Goal: Task Accomplishment & Management: Manage account settings

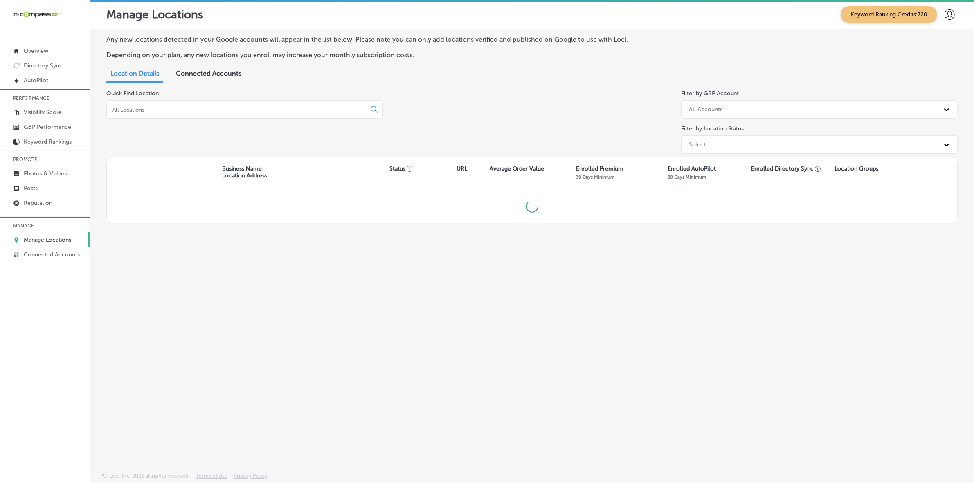
scroll to position [2, 0]
click at [281, 110] on input at bounding box center [238, 109] width 252 height 7
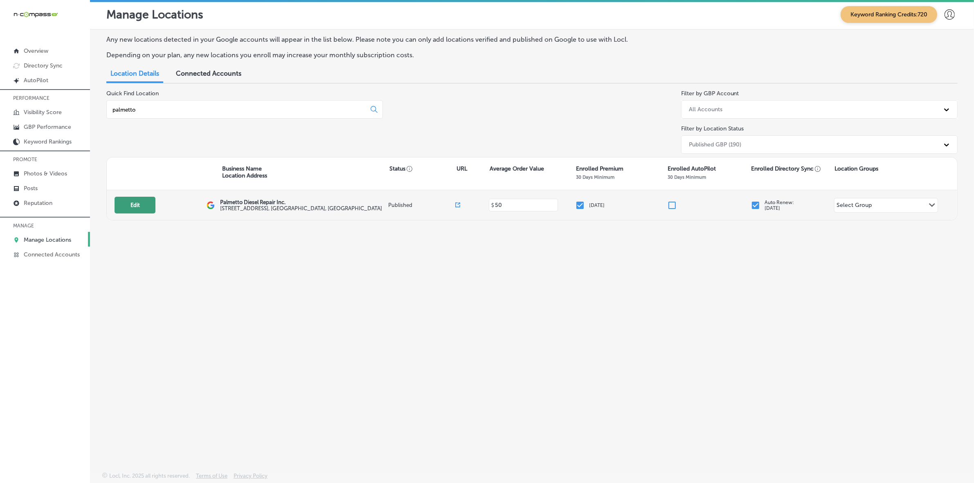
type input "palmetto"
click at [131, 211] on button "Edit" at bounding box center [135, 205] width 41 height 17
select select "US"
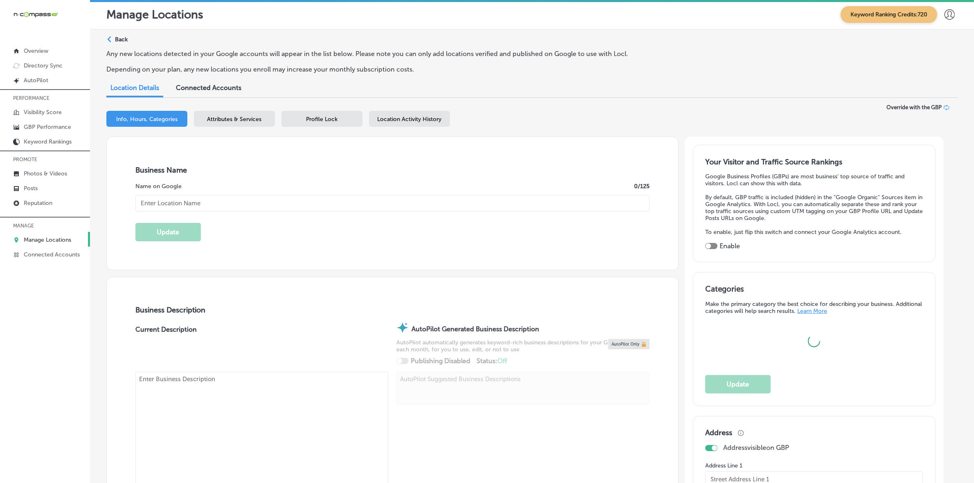
type input "Palmetto Diesel Repair Inc."
type input "[STREET_ADDRESS]"
type input "[GEOGRAPHIC_DATA]"
type input "29860"
type input "US"
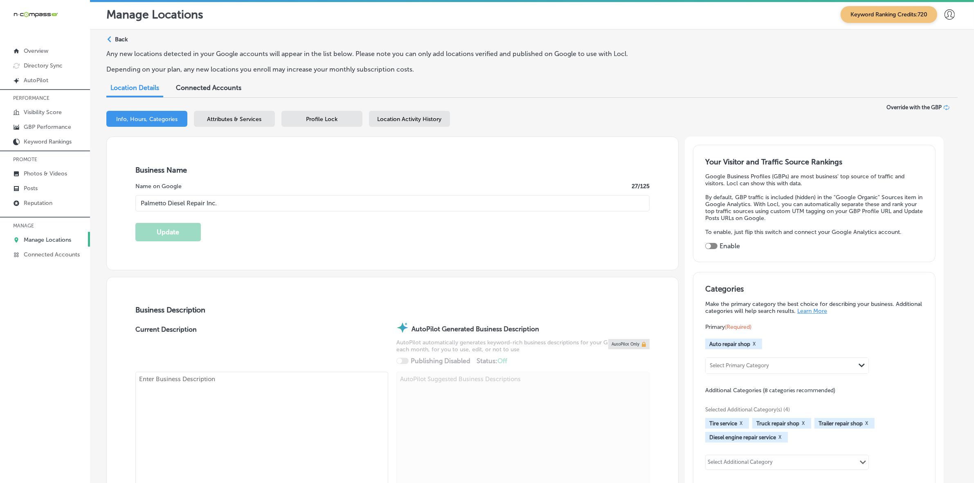
type input "[URL][DOMAIN_NAME]"
checkbox input "true"
type textarea "Palmetto Diesel Repair Inc. is a family-owned, full-service diesel repair shop …"
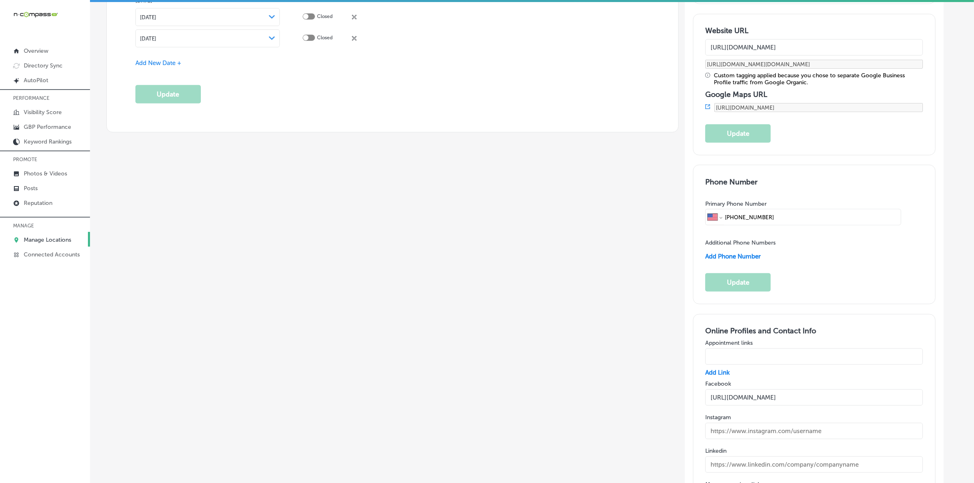
scroll to position [1023, 0]
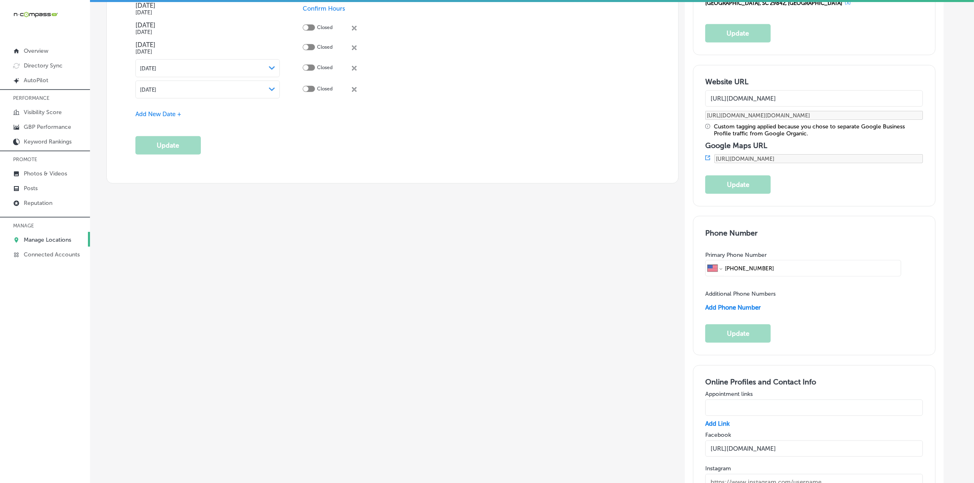
click at [781, 261] on input "[PHONE_NUMBER]" at bounding box center [811, 269] width 175 height 16
drag, startPoint x: 782, startPoint y: 146, endPoint x: 737, endPoint y: 144, distance: 45.1
click at [737, 261] on input "[PHONE_NUMBER]" at bounding box center [811, 269] width 175 height 16
paste input "979 109"
type input "[PHONE_NUMBER]"
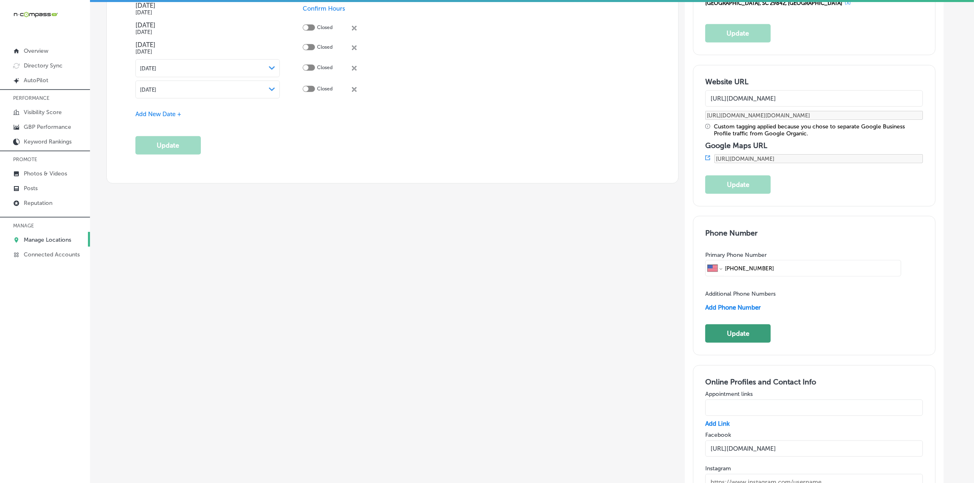
click at [739, 324] on button "Update" at bounding box center [737, 333] width 65 height 18
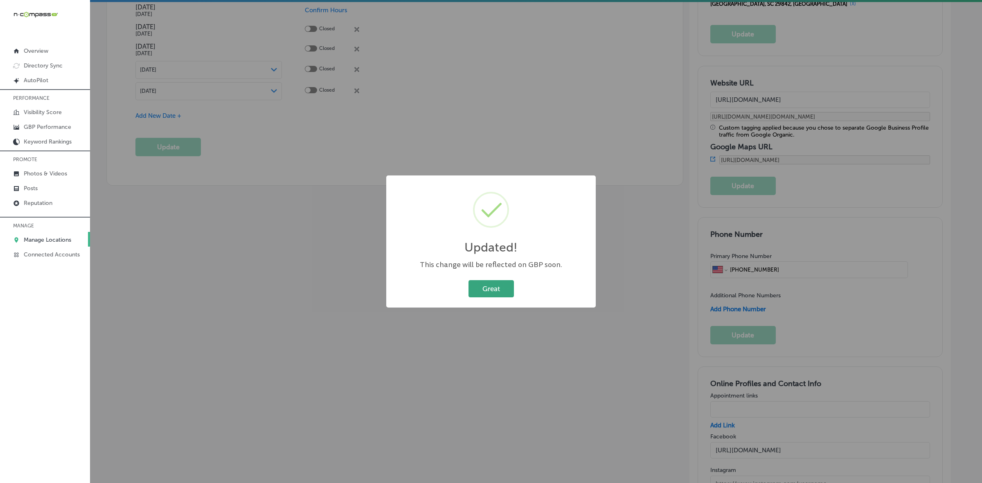
click at [481, 287] on button "Great" at bounding box center [490, 288] width 45 height 17
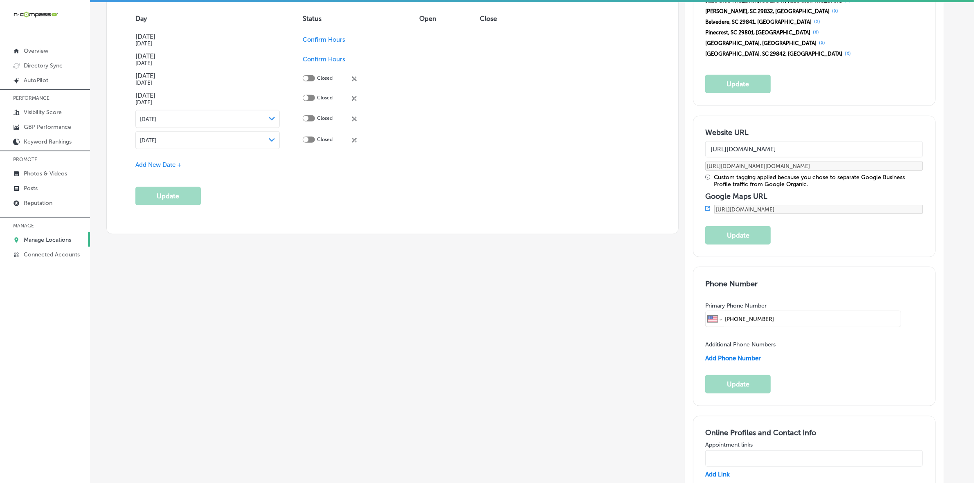
scroll to position [971, 0]
click at [53, 242] on p "Manage Locations" at bounding box center [47, 239] width 47 height 7
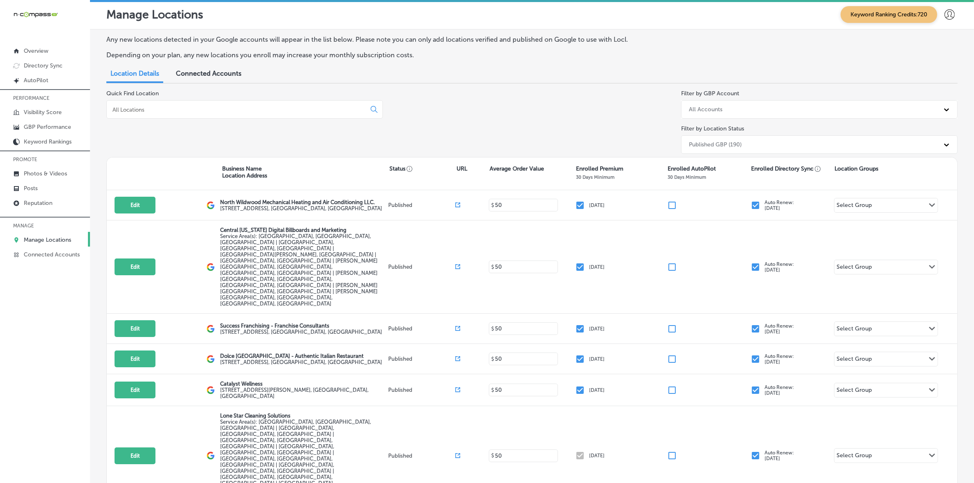
click at [220, 106] on input at bounding box center [238, 109] width 252 height 7
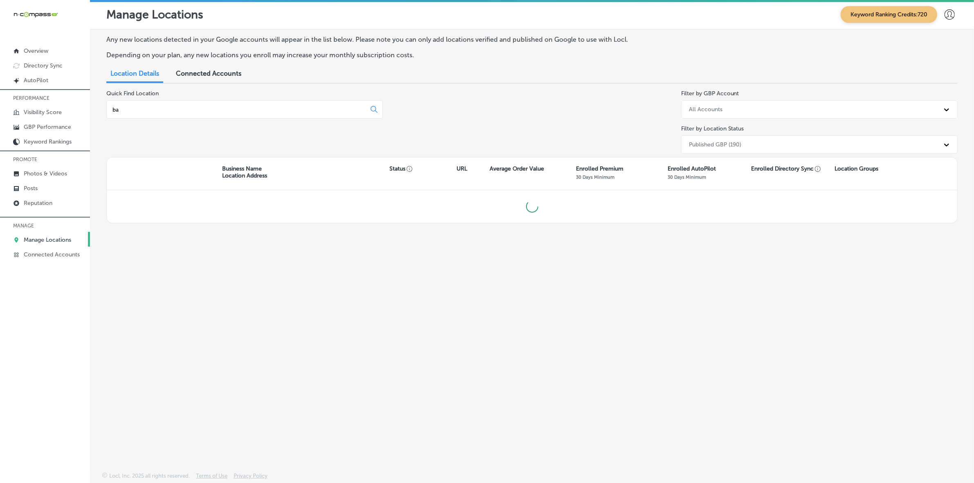
type input "b"
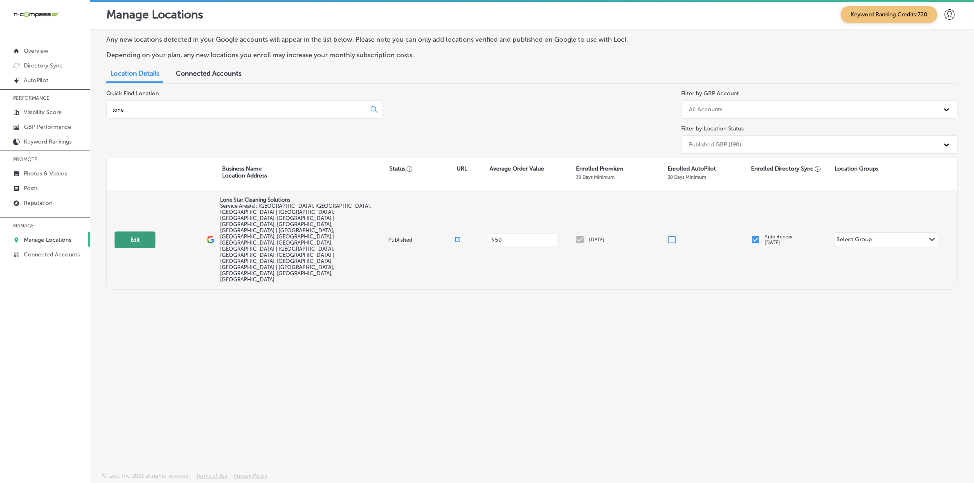
type input "lone"
click at [144, 232] on button "Edit" at bounding box center [135, 240] width 41 height 17
select select "US"
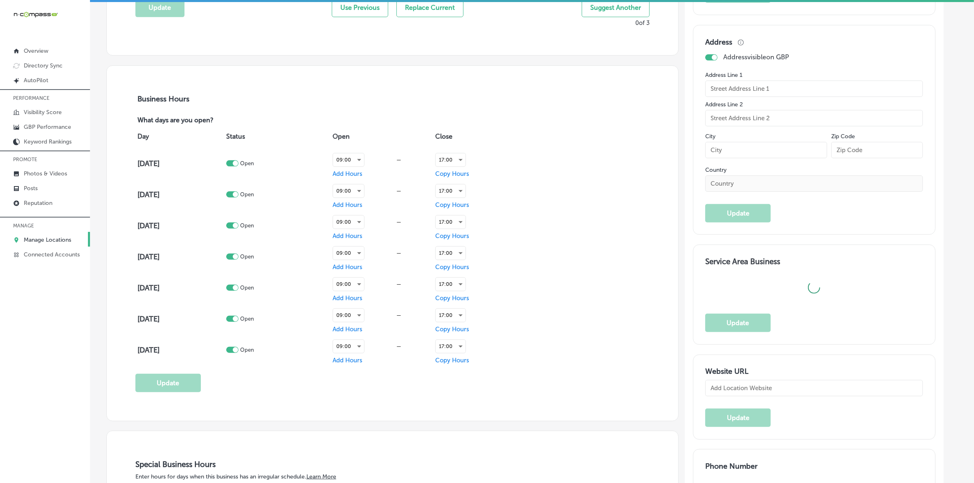
type input "Lone Star Cleaning Solutions"
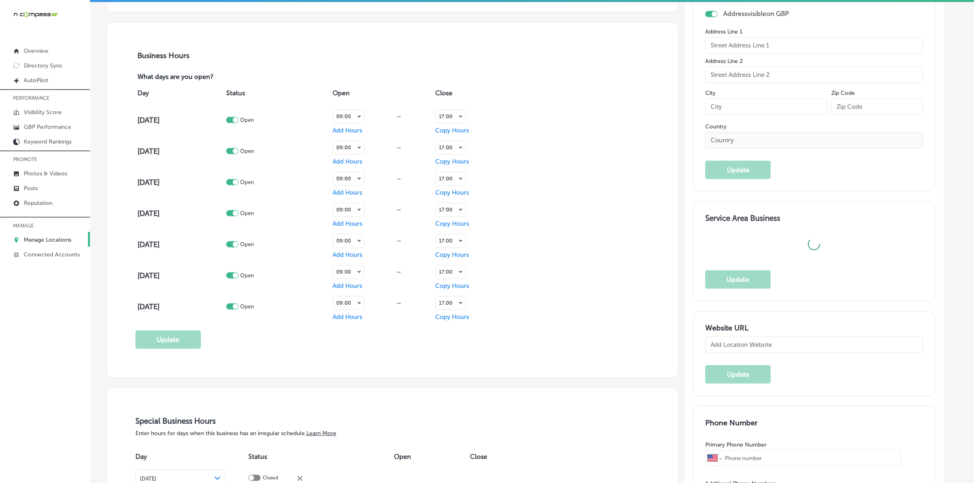
checkbox input "false"
type input "[STREET_ADDRESS][PERSON_NAME] Suite 112"
type input "Carrollton"
type input "75006"
type input "US"
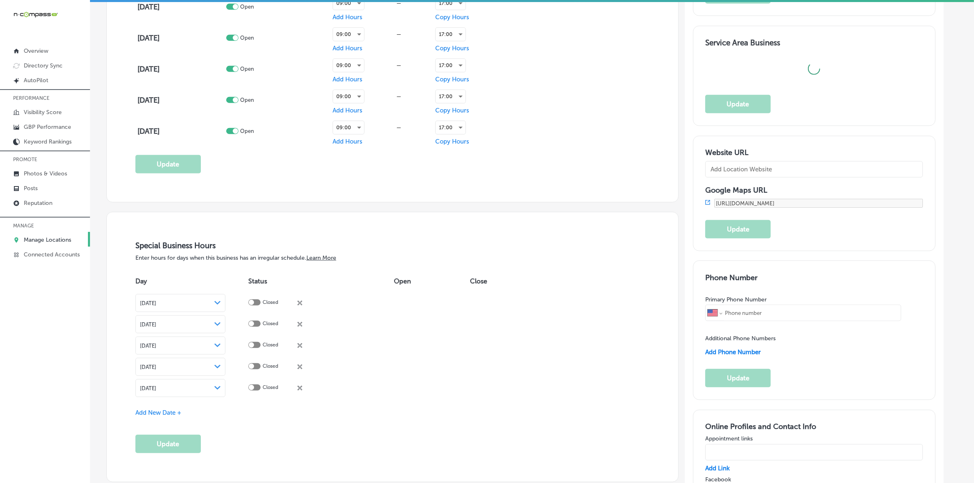
type textarea "Lone Star Cleaning Solutions, based in [GEOGRAPHIC_DATA], [GEOGRAPHIC_DATA], is…"
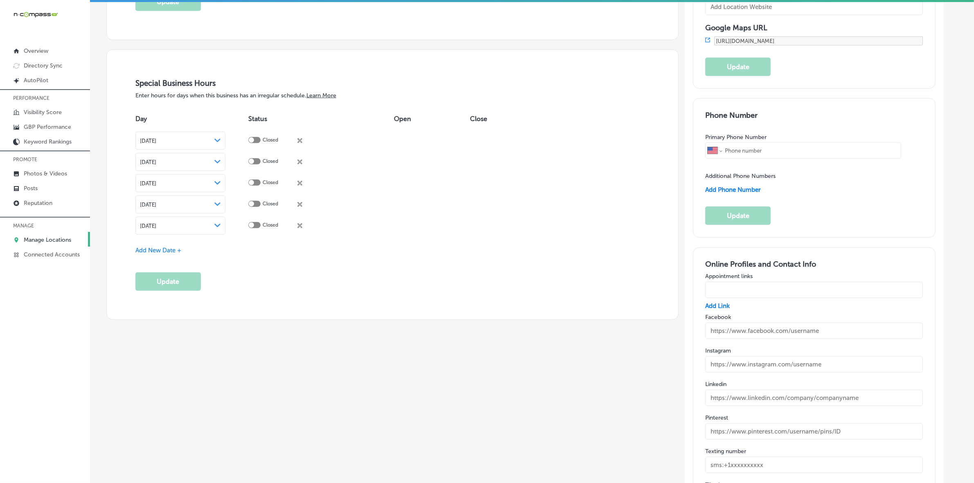
type input "[PHONE_NUMBER]"
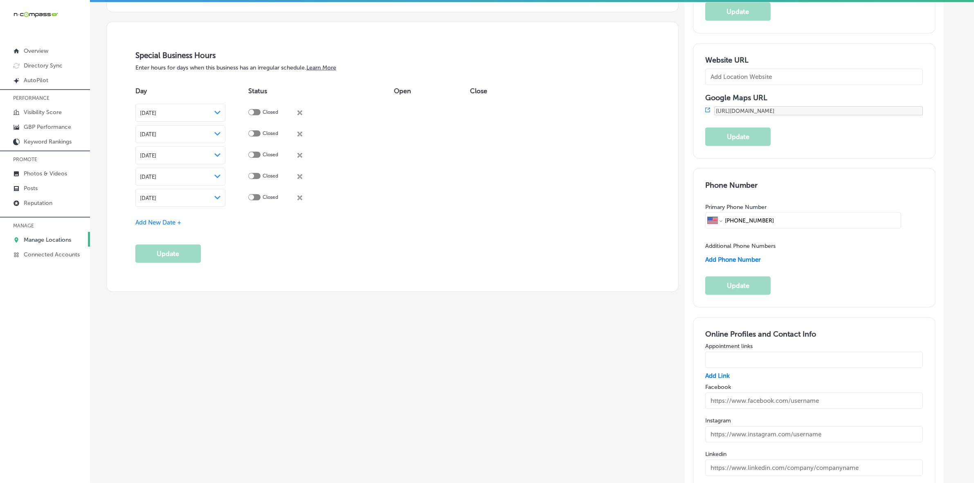
drag, startPoint x: 783, startPoint y: 160, endPoint x: 733, endPoint y: 164, distance: 50.9
click at [731, 213] on input "[PHONE_NUMBER]" at bounding box center [811, 221] width 175 height 16
